Goal: Task Accomplishment & Management: Use online tool/utility

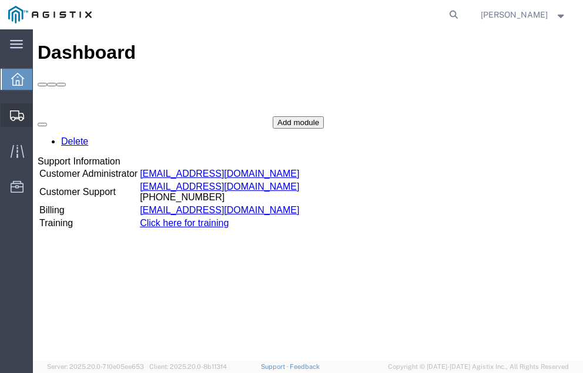
click at [0, 0] on span "Shipment Manager" at bounding box center [0, 0] width 0 height 0
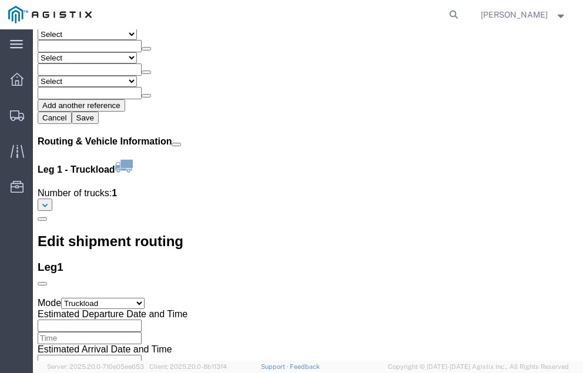
scroll to position [1346, 0]
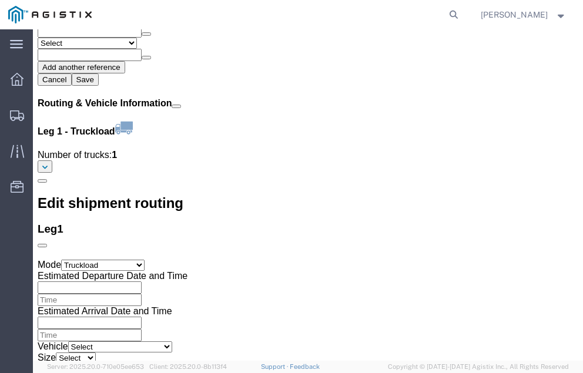
click link "Confirm"
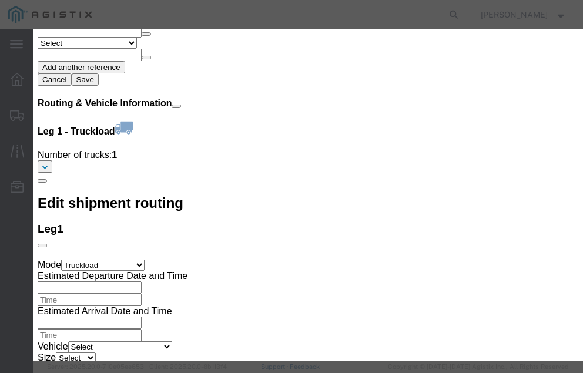
click input "checkbox"
checkbox input "true"
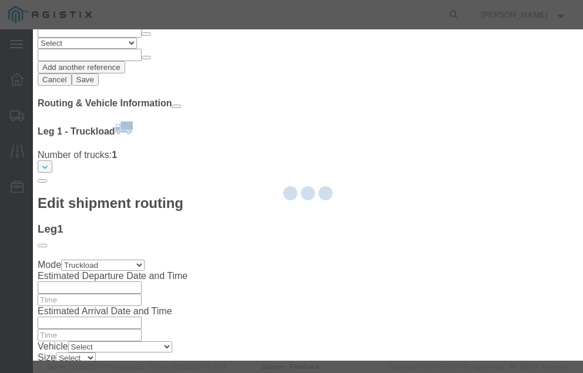
type input "[PERSON_NAME]"
type input "[PHONE_NUMBER]"
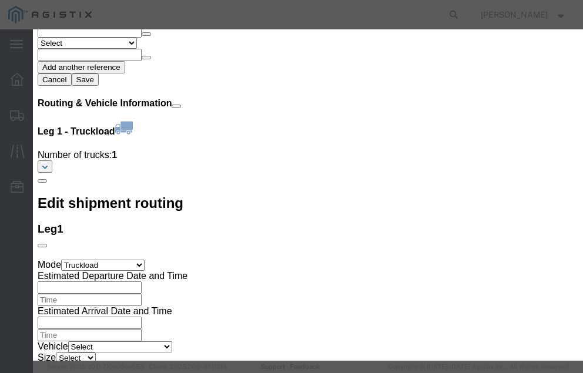
click input "text"
type input "56994761"
click button "Submit"
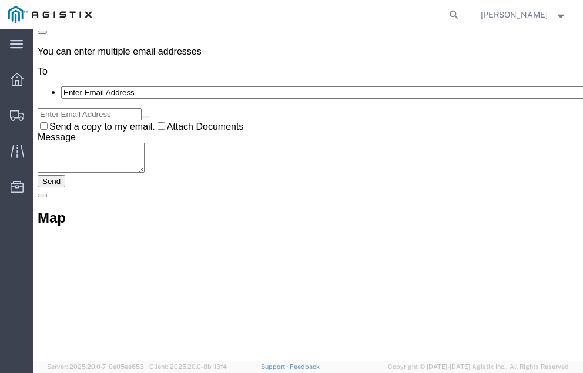
scroll to position [0, 0]
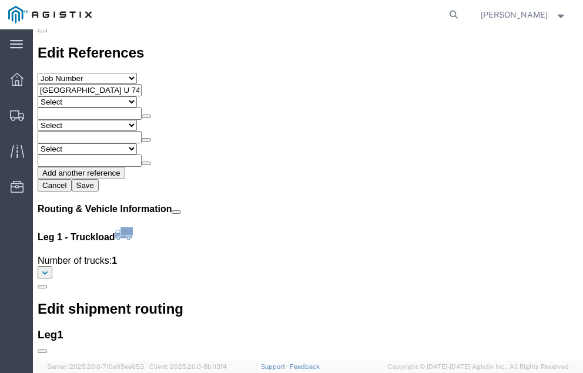
scroll to position [1373, 0]
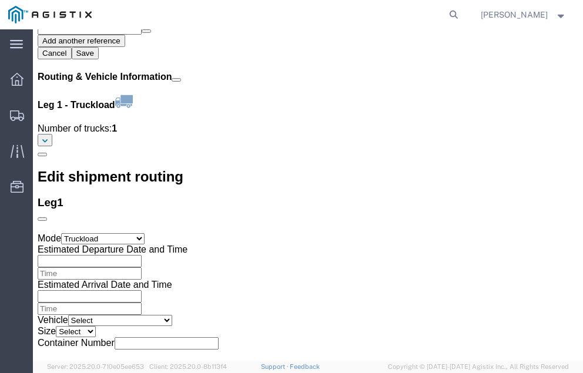
click link "Confirm"
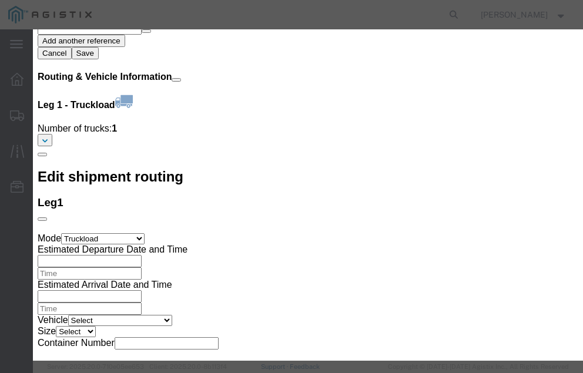
click input "checkbox"
checkbox input "true"
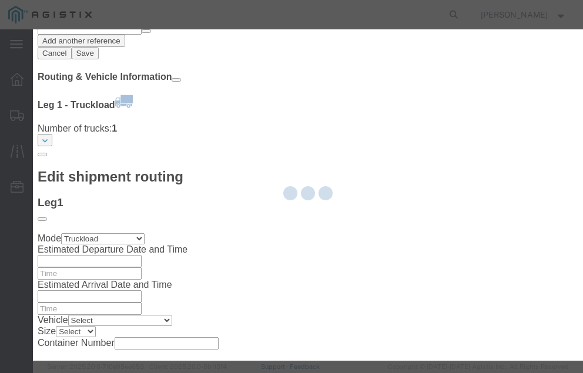
type input "[PERSON_NAME]"
type input "[PHONE_NUMBER]"
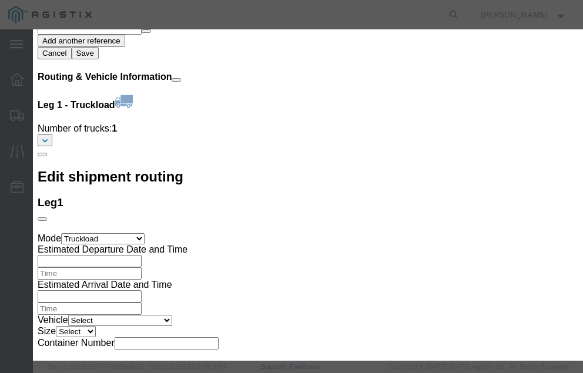
click input "text"
type input "56994858"
click button "Submit"
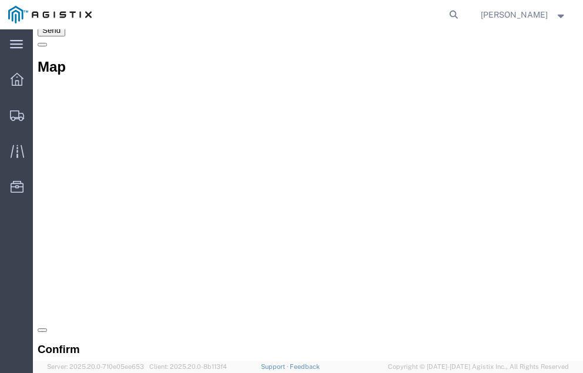
scroll to position [0, 0]
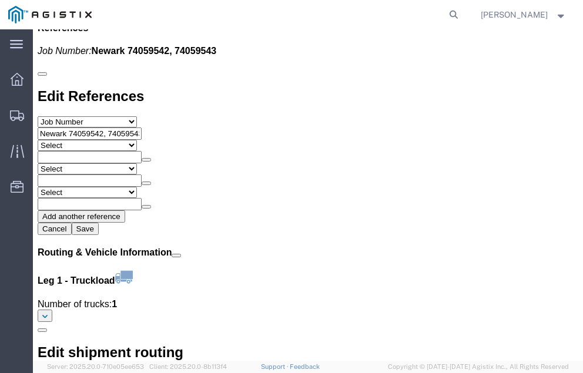
scroll to position [1346, 0]
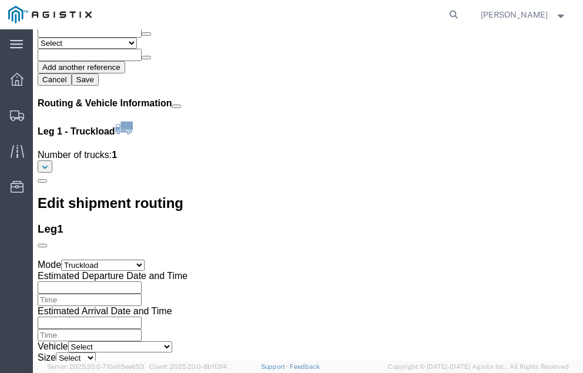
click link "Confirm"
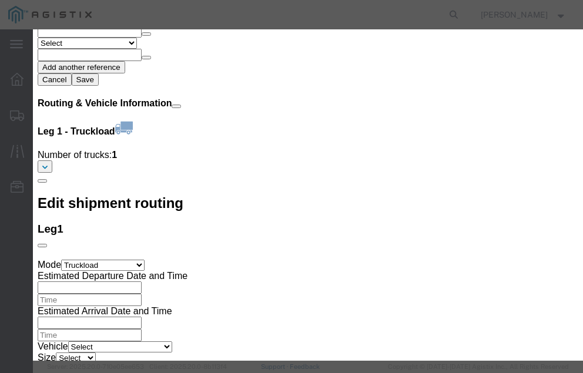
click input "checkbox"
checkbox input "true"
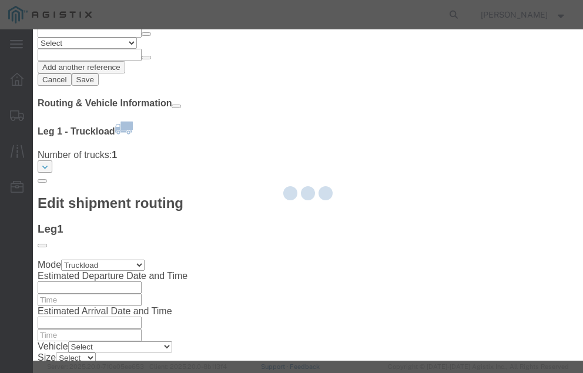
type input "[PERSON_NAME]"
type input "[PHONE_NUMBER]"
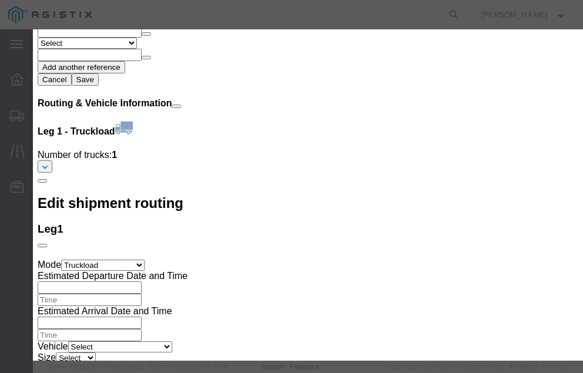
click input "text"
type input "56994932"
click button "Submit"
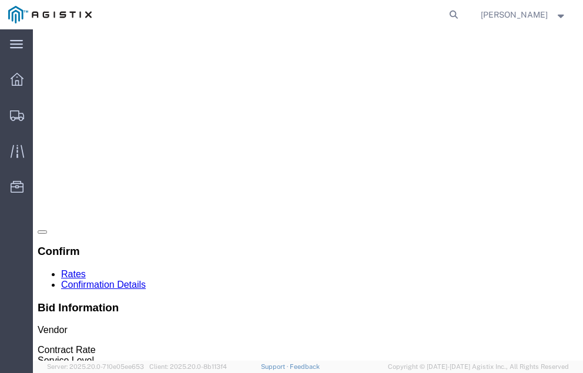
scroll to position [0, 0]
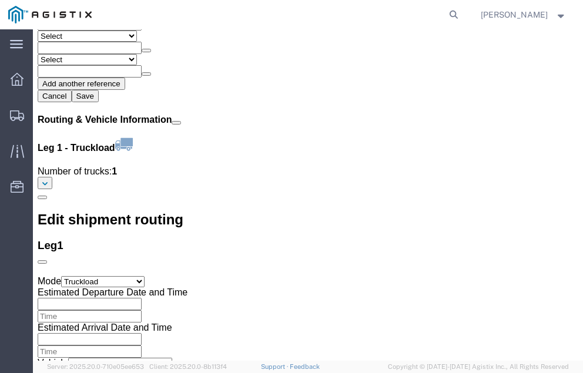
scroll to position [1373, 0]
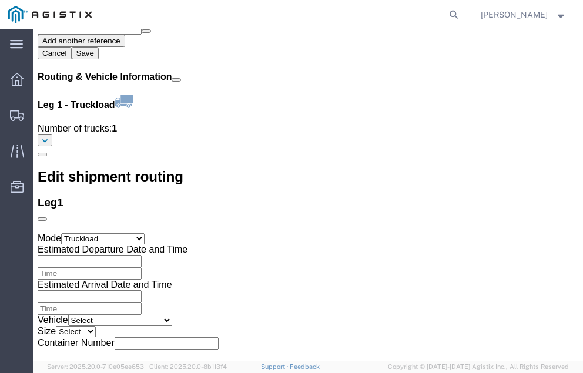
click link "Confirm"
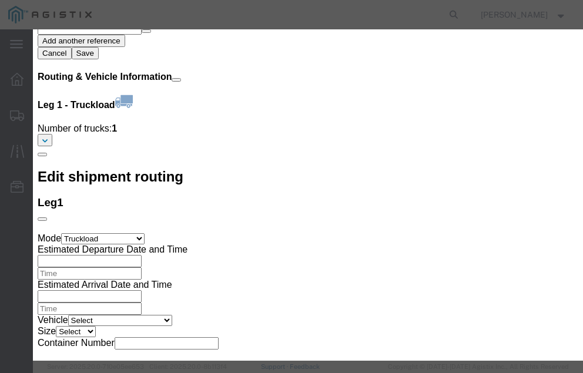
click input "checkbox"
checkbox input "true"
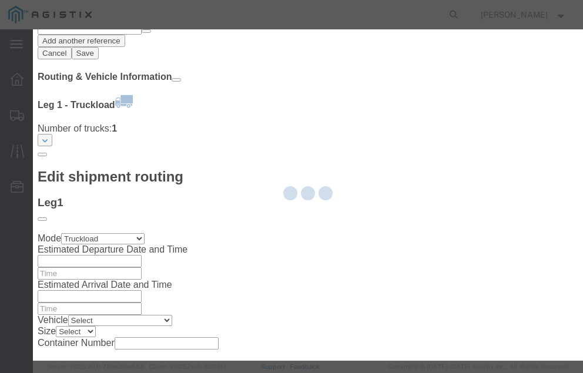
type input "[PERSON_NAME]"
type input "[PHONE_NUMBER]"
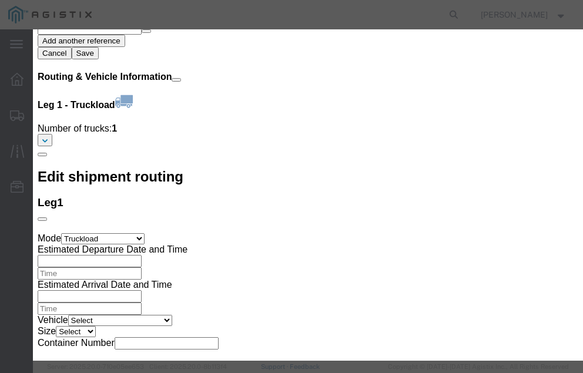
click input "text"
type input "56994934"
click button "Submit"
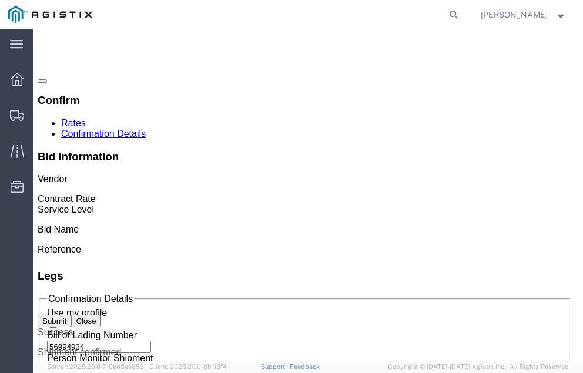
scroll to position [0, 0]
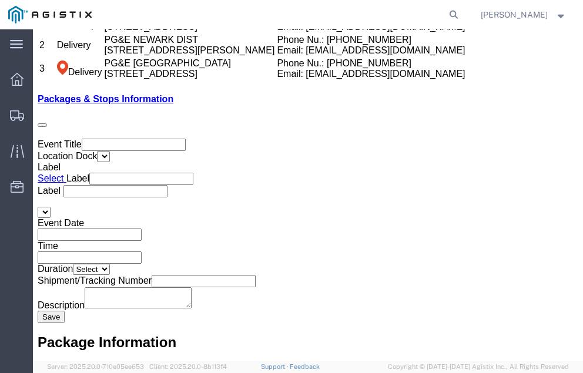
scroll to position [2080, 0]
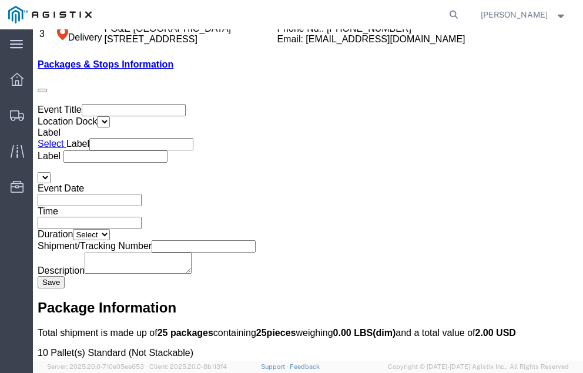
click link "Confirm"
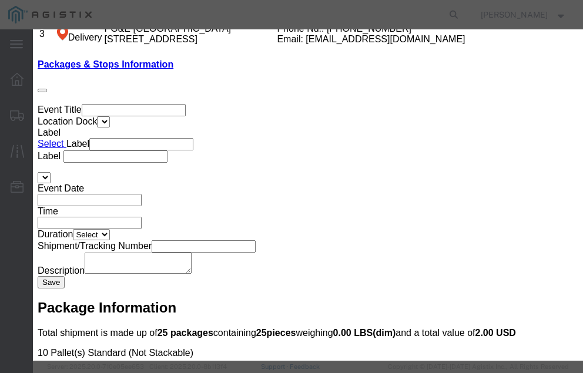
click input "checkbox"
checkbox input "true"
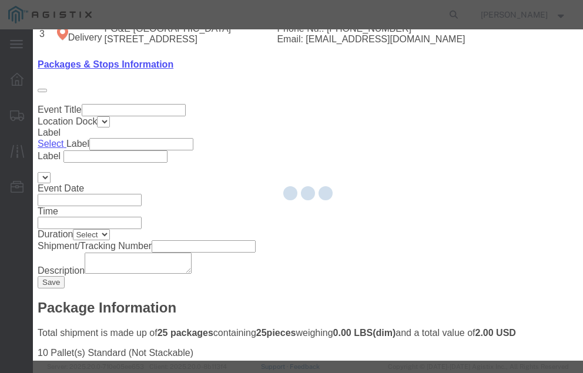
type input "[PERSON_NAME]"
type input "[PHONE_NUMBER]"
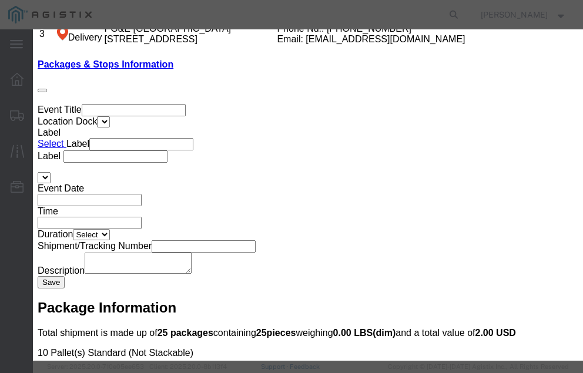
click input "text"
type input "56995543"
click button "Submit"
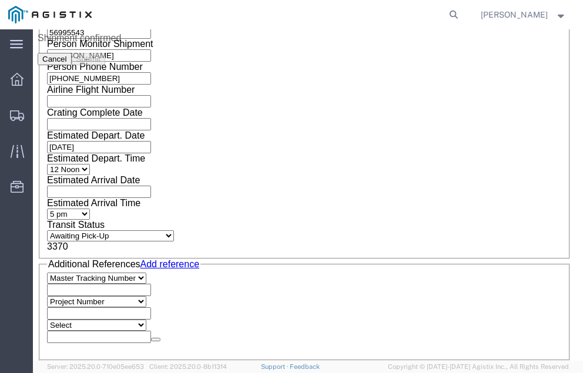
scroll to position [0, 0]
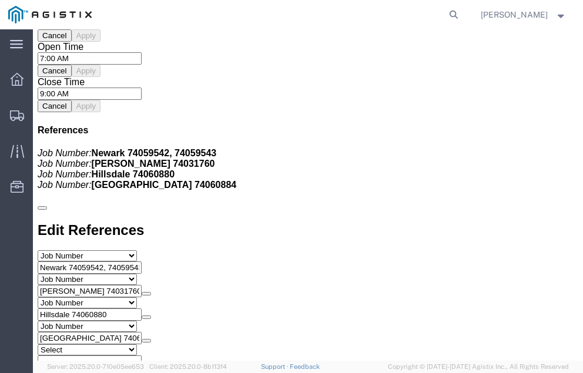
scroll to position [1373, 0]
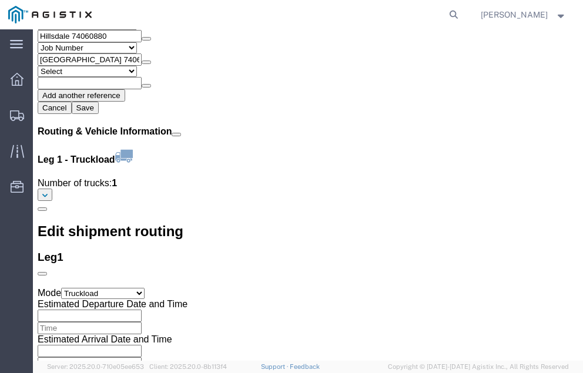
click link "Confirm"
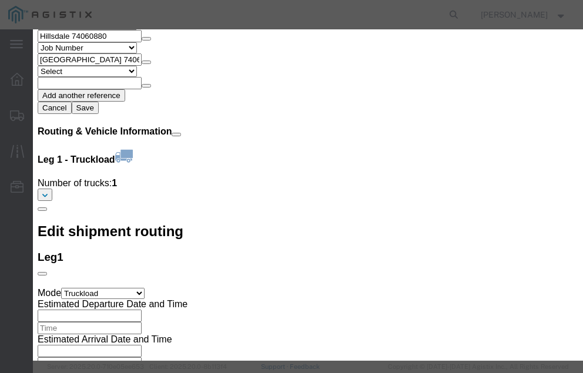
click input "checkbox"
checkbox input "true"
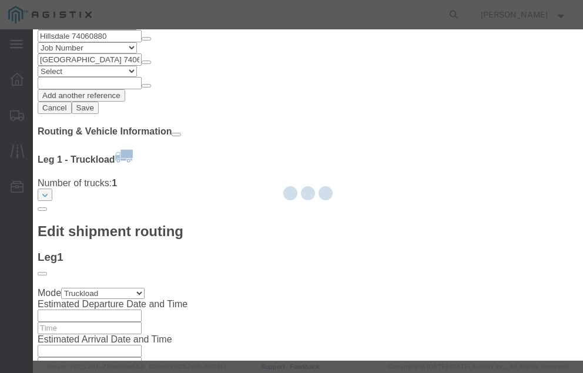
type input "[PERSON_NAME]"
type input "[PHONE_NUMBER]"
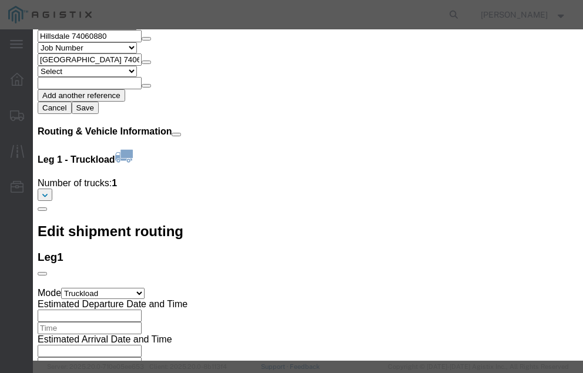
click input "text"
type input "56995673"
click button "Submit"
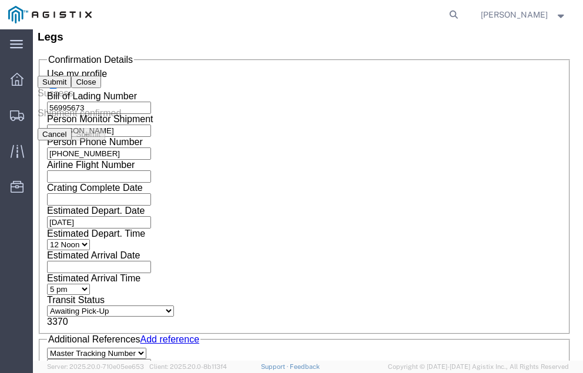
scroll to position [0, 0]
